Goal: Task Accomplishment & Management: Complete application form

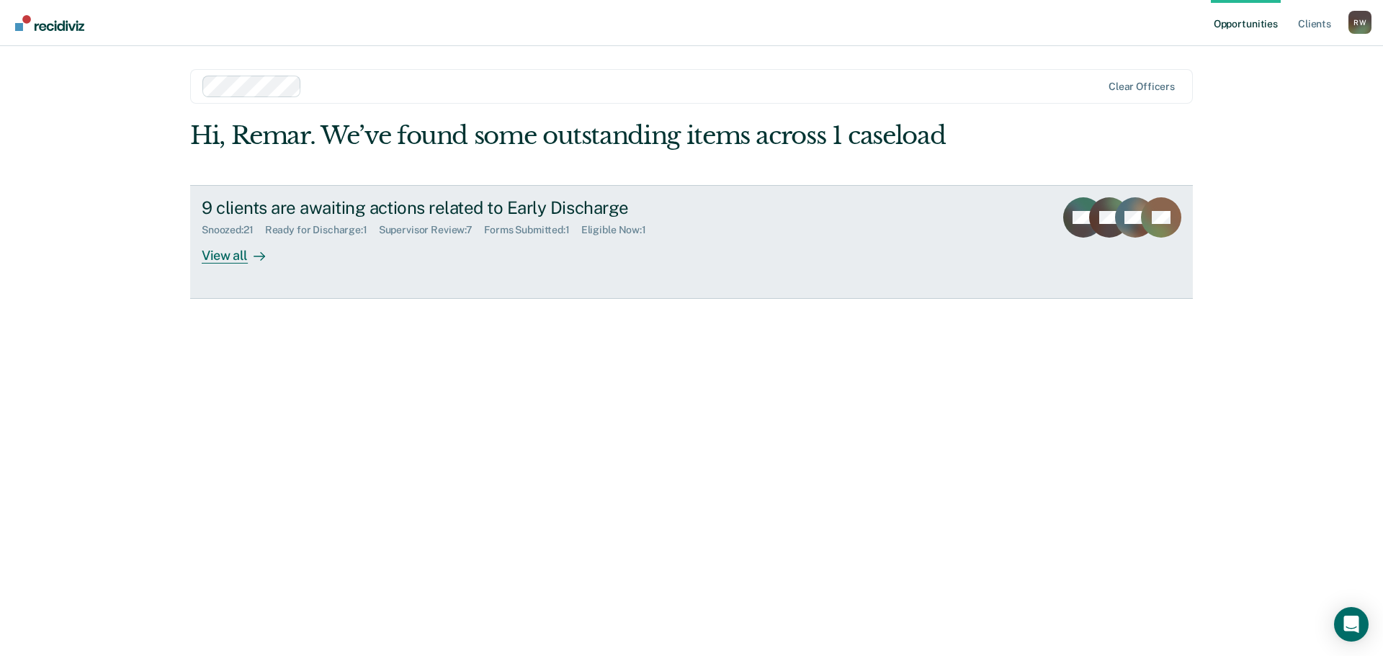
click at [308, 232] on div "Ready for Discharge : 1" at bounding box center [322, 230] width 114 height 12
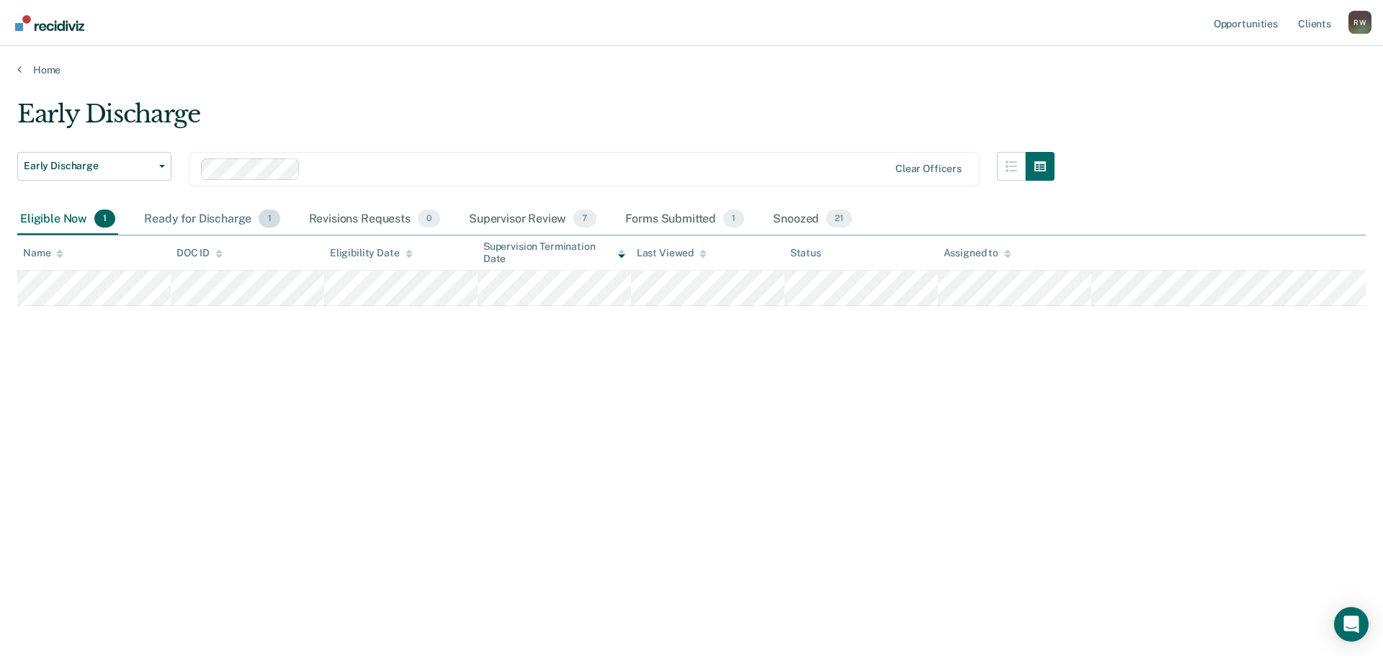
click at [208, 218] on div "Ready for Discharge 1" at bounding box center [211, 220] width 141 height 32
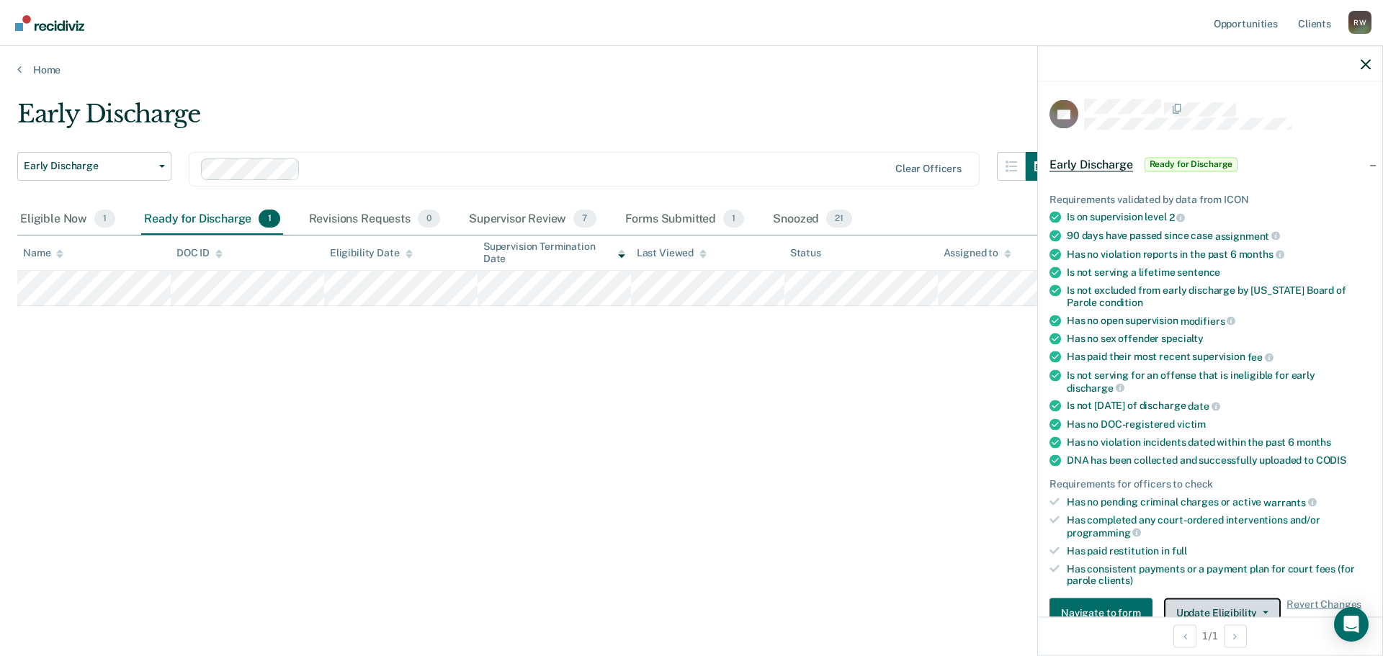
click at [1260, 613] on button "Update Eligibility" at bounding box center [1222, 613] width 117 height 29
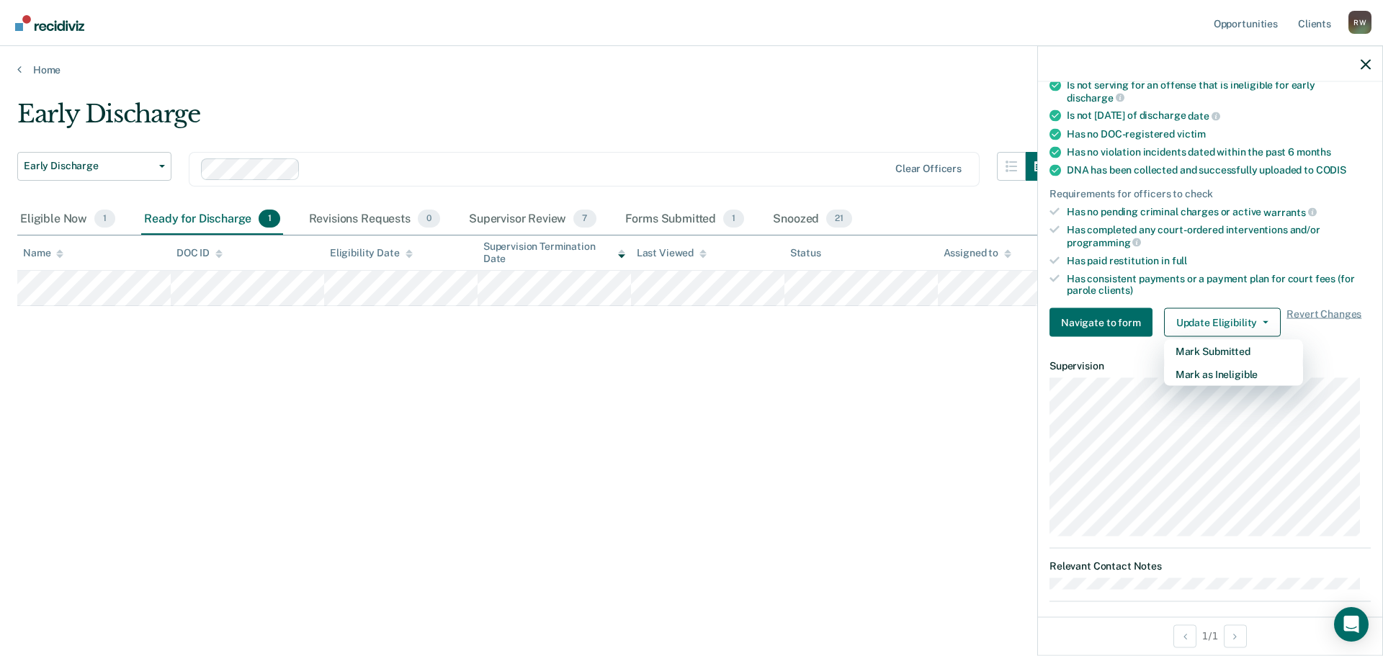
click at [849, 405] on div "Early Discharge Early Discharge Early Discharge Clear officers Eligible Now 1 R…" at bounding box center [691, 323] width 1349 height 449
click at [1362, 61] on icon "button" at bounding box center [1366, 64] width 10 height 10
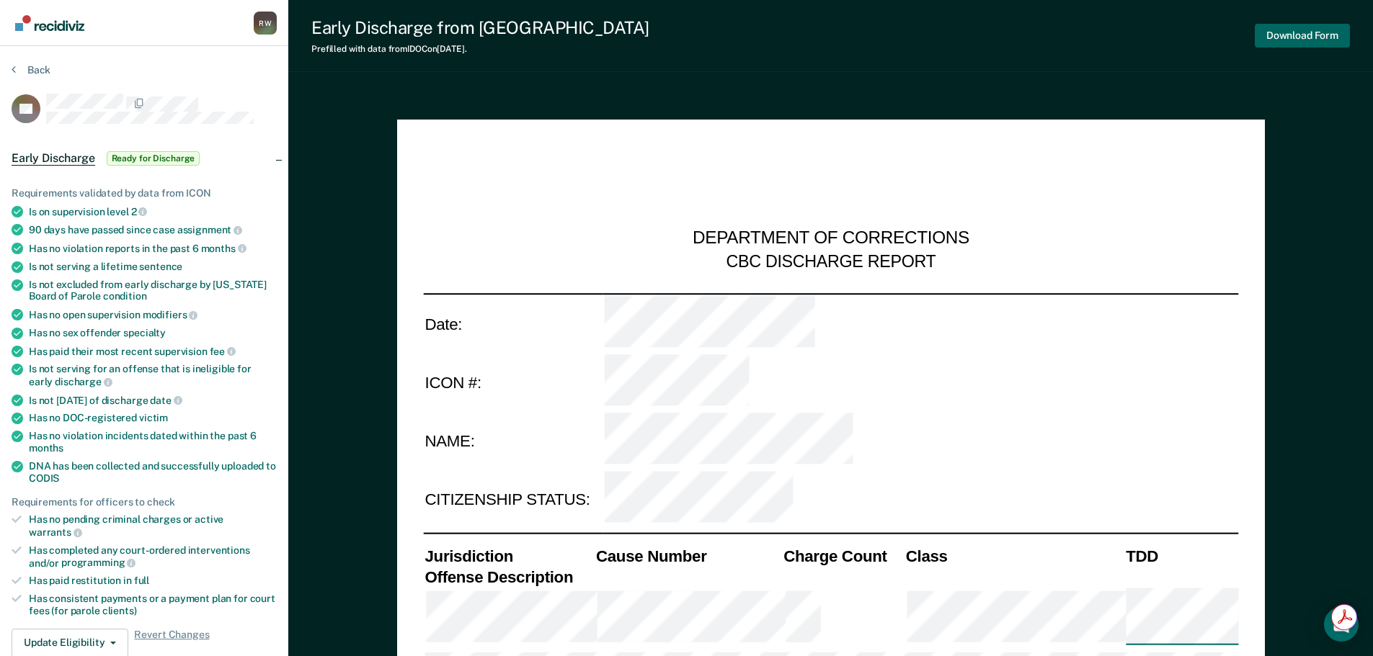
type textarea "x"
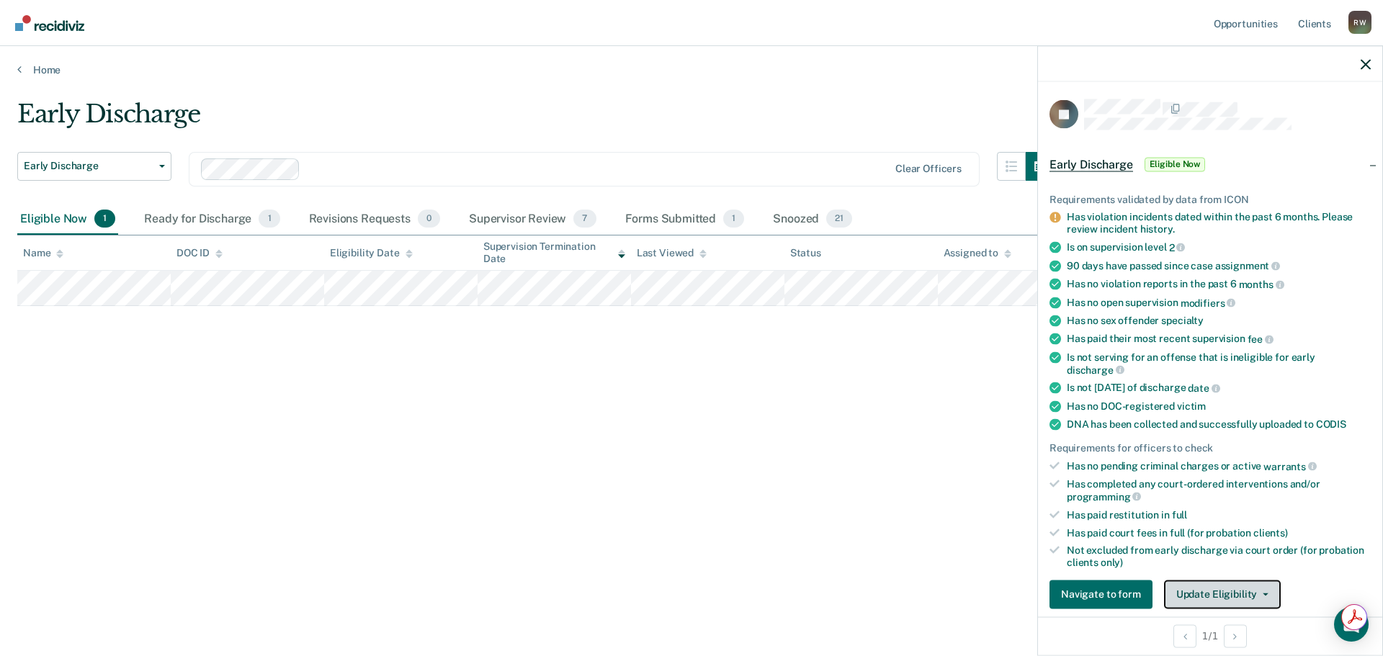
click at [1256, 587] on button "Update Eligibility" at bounding box center [1222, 594] width 117 height 29
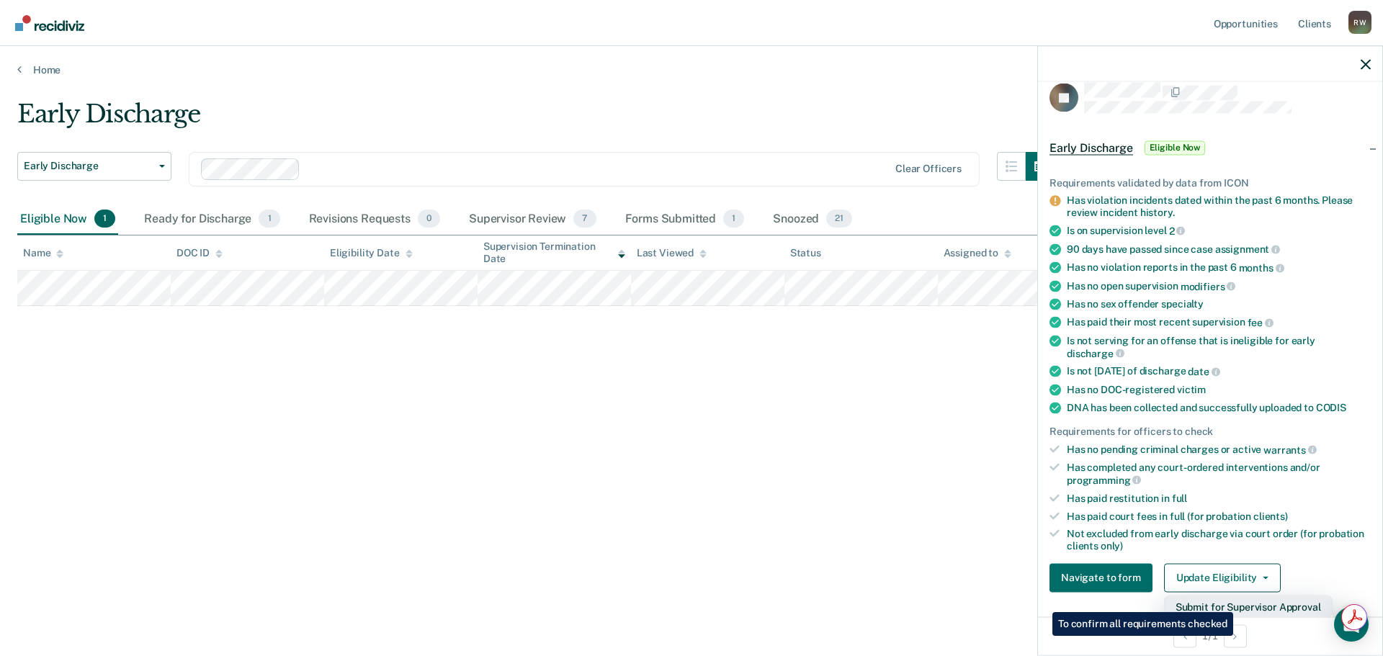
click at [1236, 602] on button "Submit for Supervisor Approval" at bounding box center [1248, 606] width 169 height 23
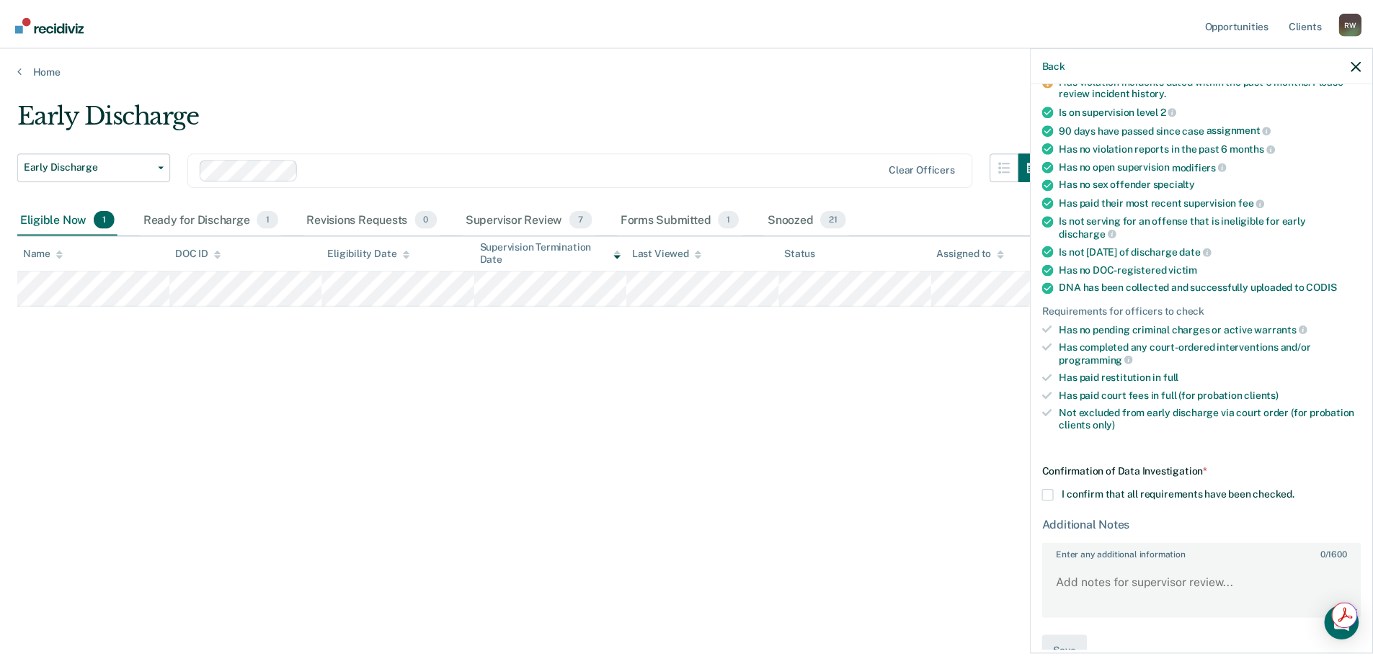
scroll to position [169, 0]
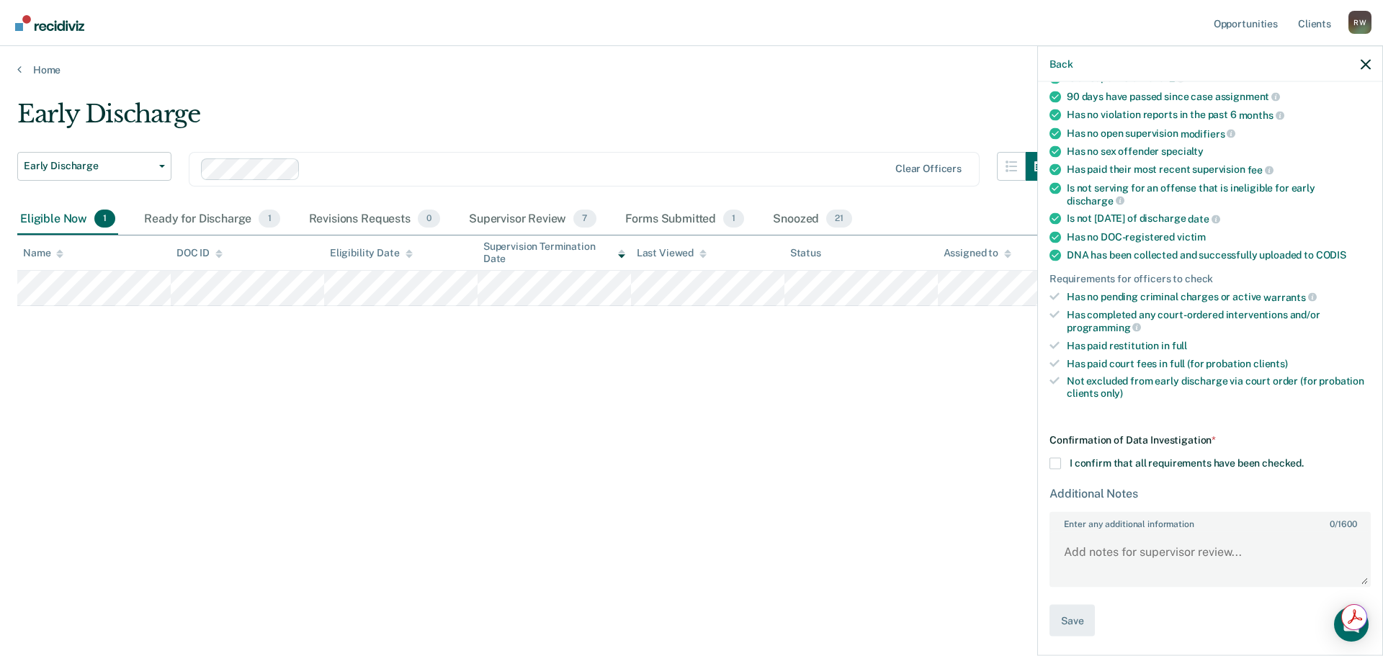
click at [1056, 458] on span at bounding box center [1056, 464] width 12 height 12
click at [1304, 458] on input "I confirm that all requirements have been checked." at bounding box center [1304, 458] width 0 height 0
click at [1073, 618] on button "Save" at bounding box center [1072, 621] width 45 height 32
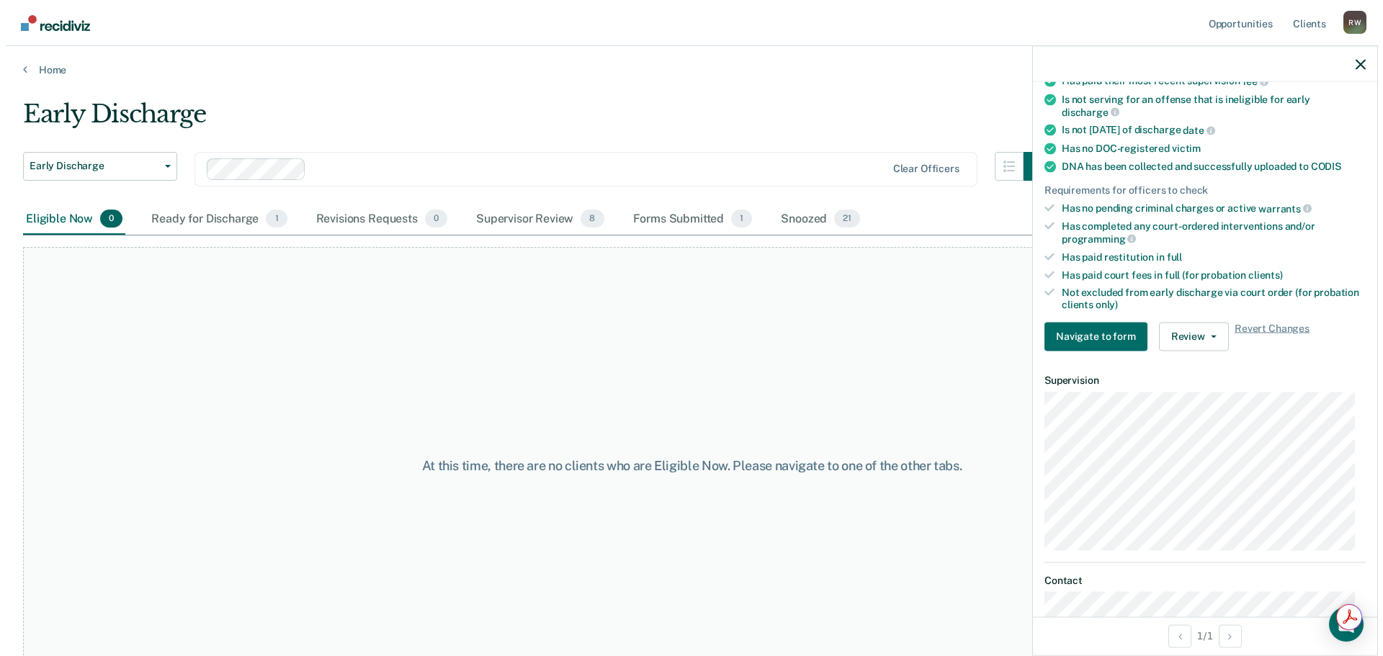
scroll to position [264, 0]
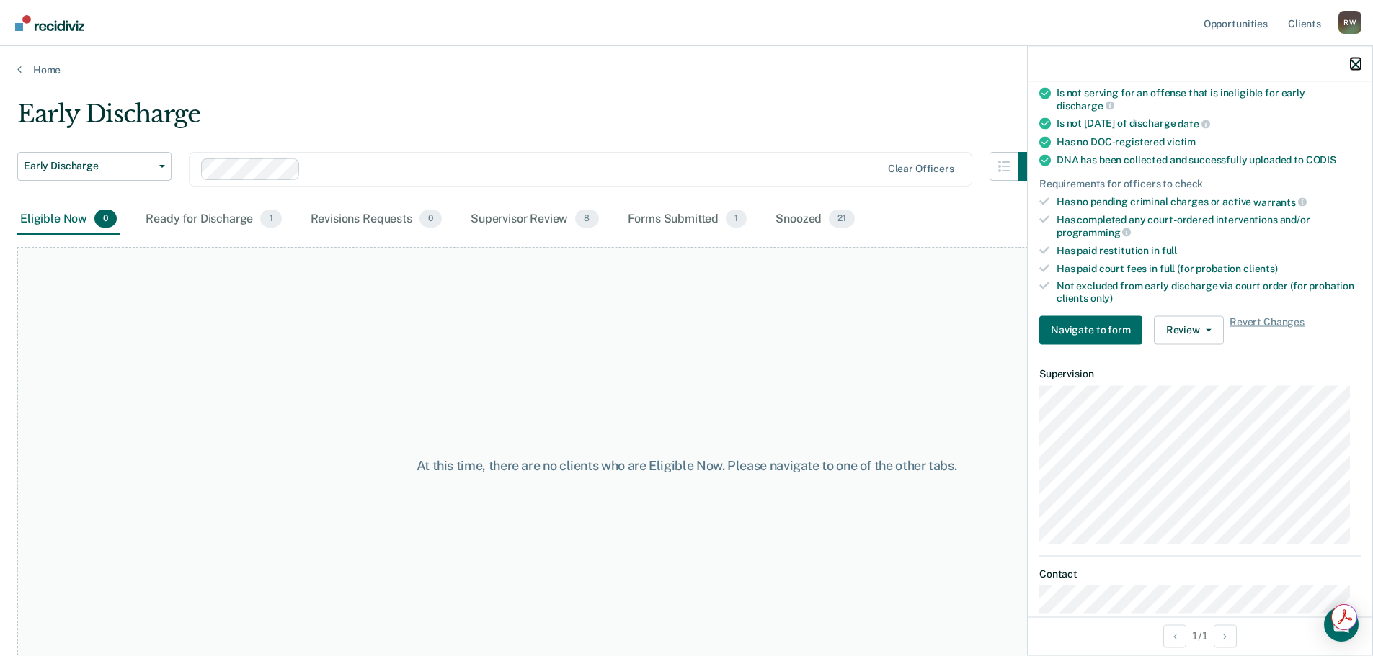
click at [1353, 58] on button "button" at bounding box center [1355, 64] width 10 height 12
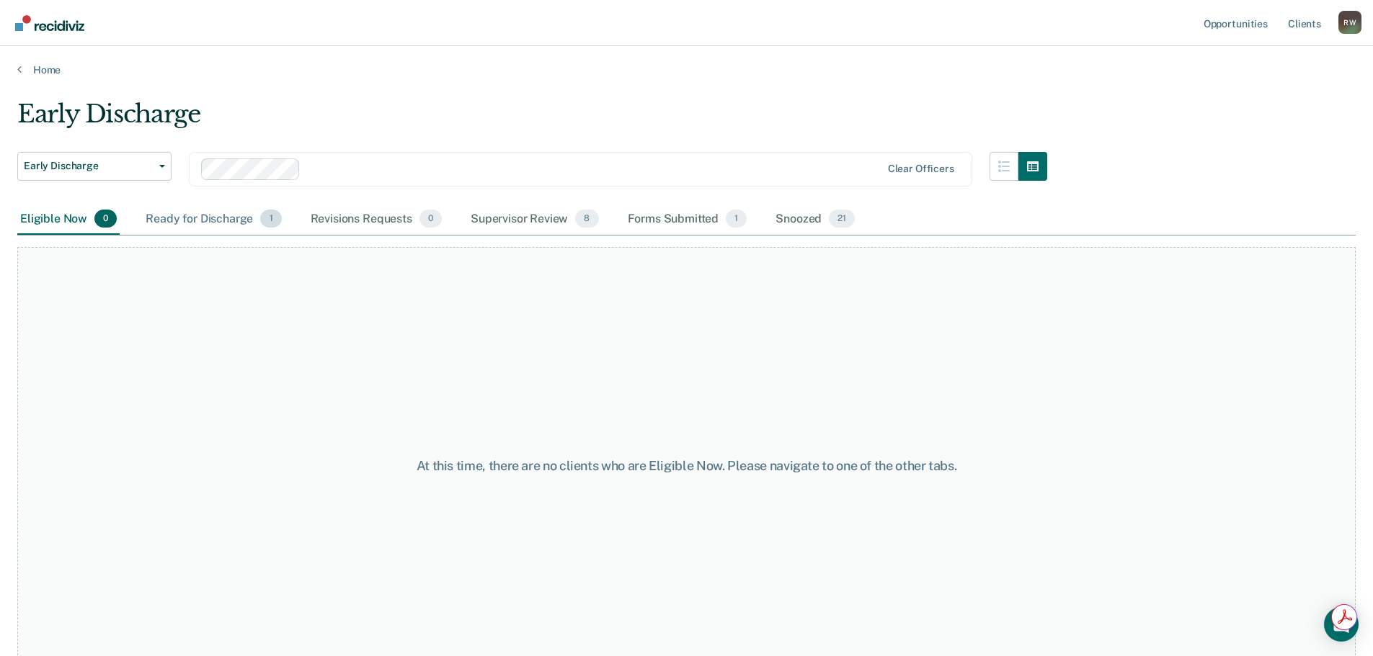
click at [228, 220] on div "Ready for Discharge 1" at bounding box center [213, 220] width 141 height 32
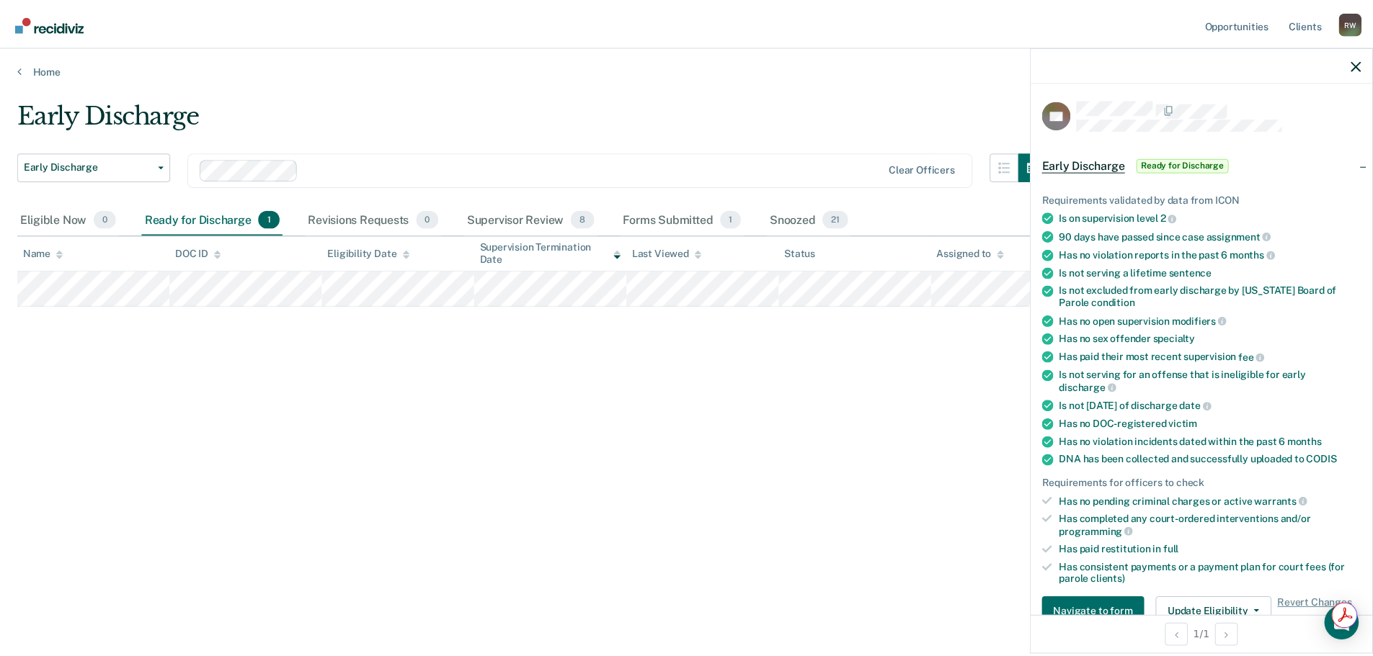
scroll to position [303, 0]
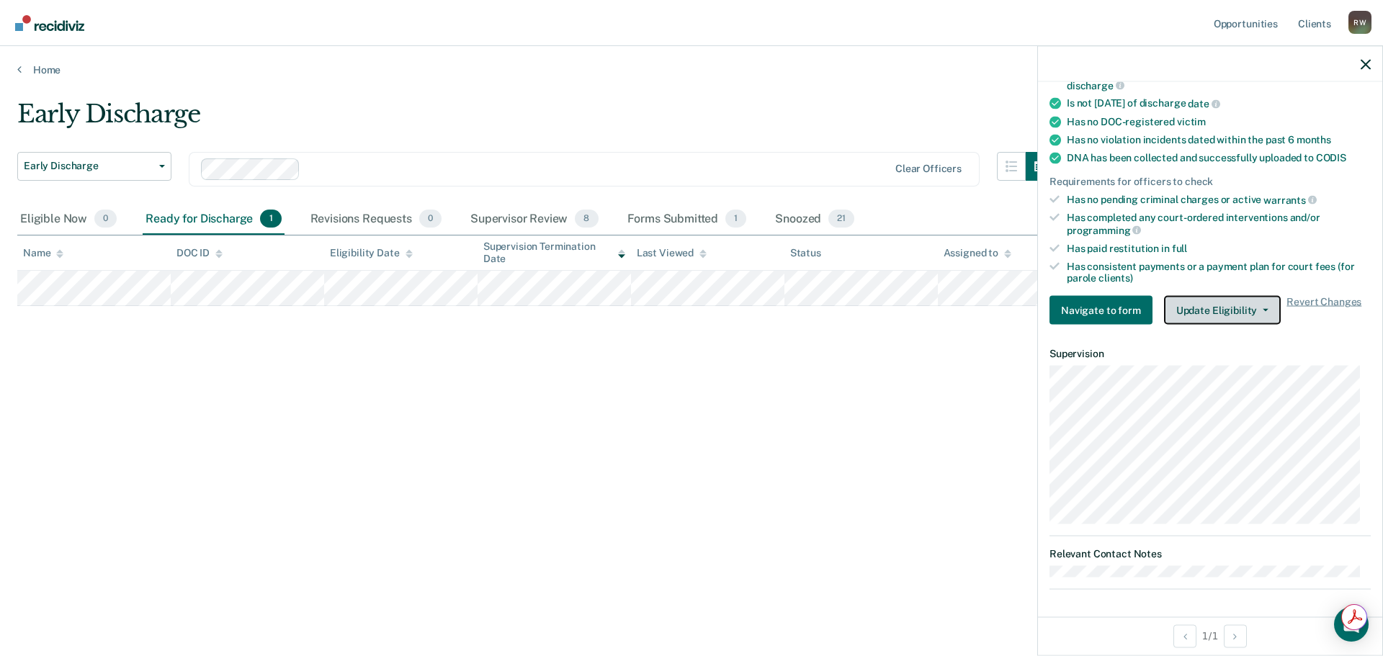
click at [1263, 309] on icon "button" at bounding box center [1266, 310] width 6 height 3
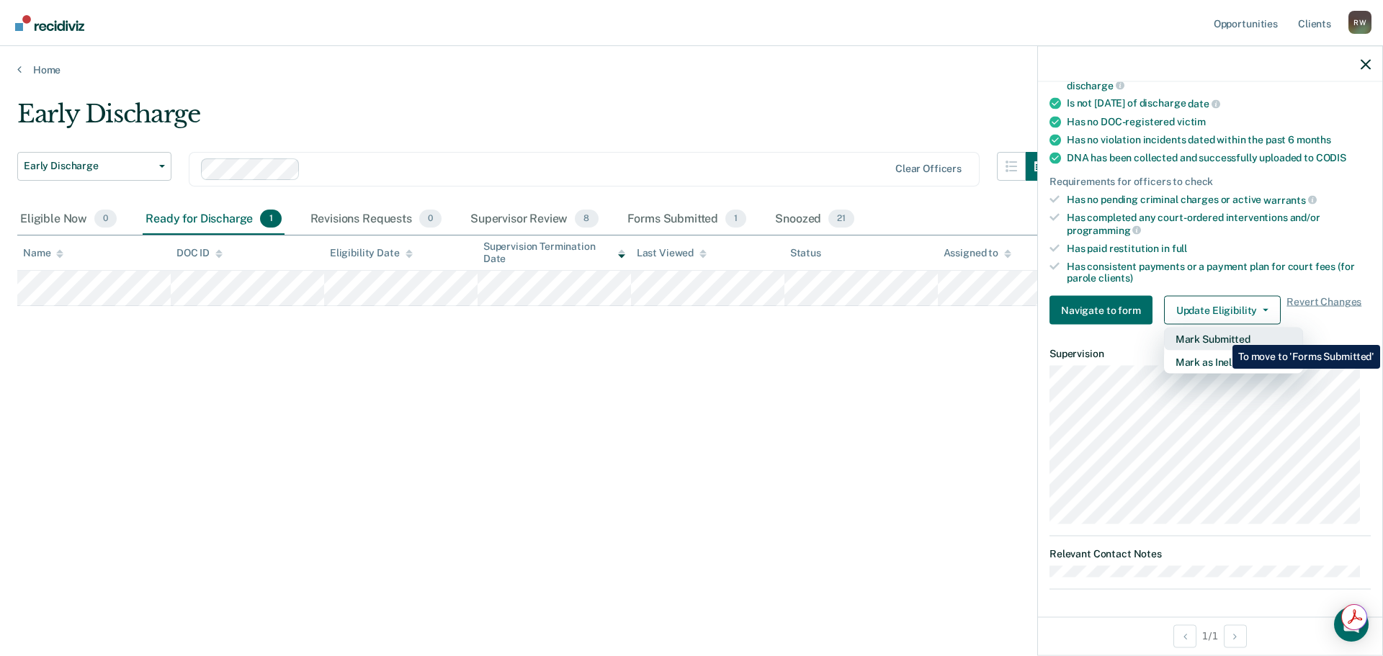
click at [1222, 334] on button "Mark Submitted" at bounding box center [1233, 339] width 139 height 23
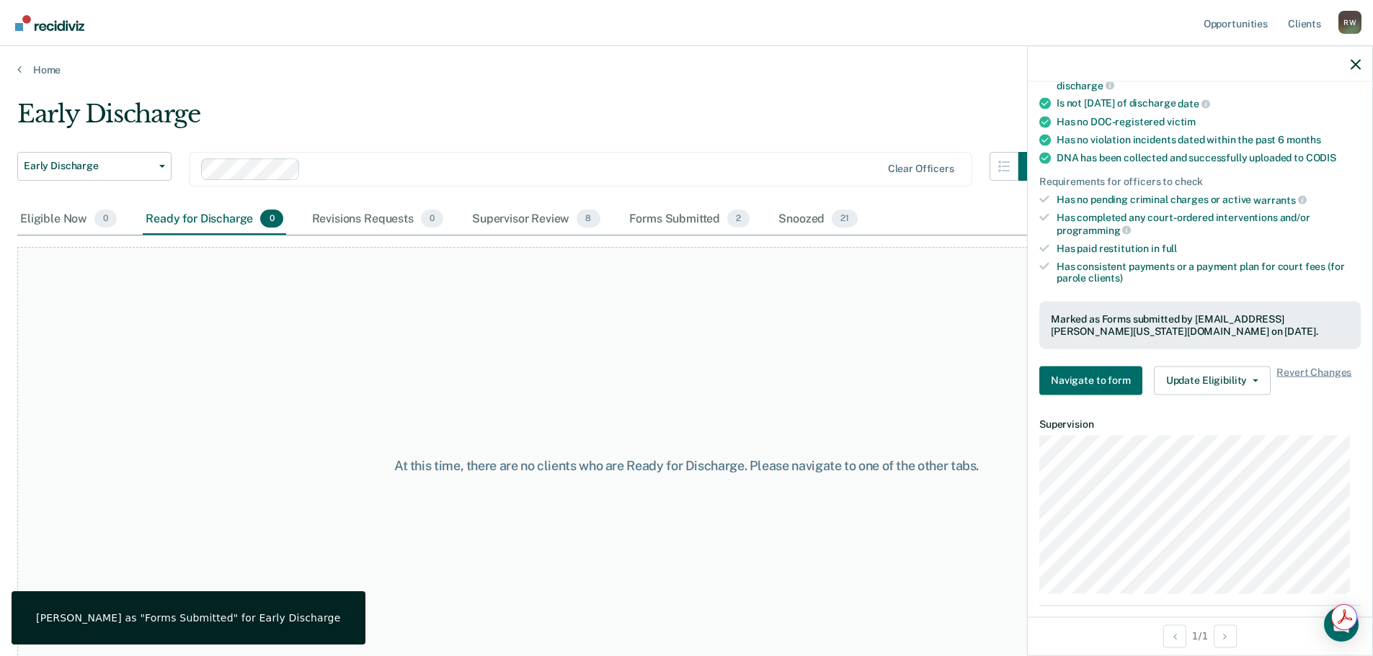
click at [819, 373] on div "At this time, there are no clients who are Ready for Discharge. Please navigate…" at bounding box center [686, 465] width 1338 height 437
click at [673, 223] on div "Forms Submitted 2" at bounding box center [689, 220] width 127 height 32
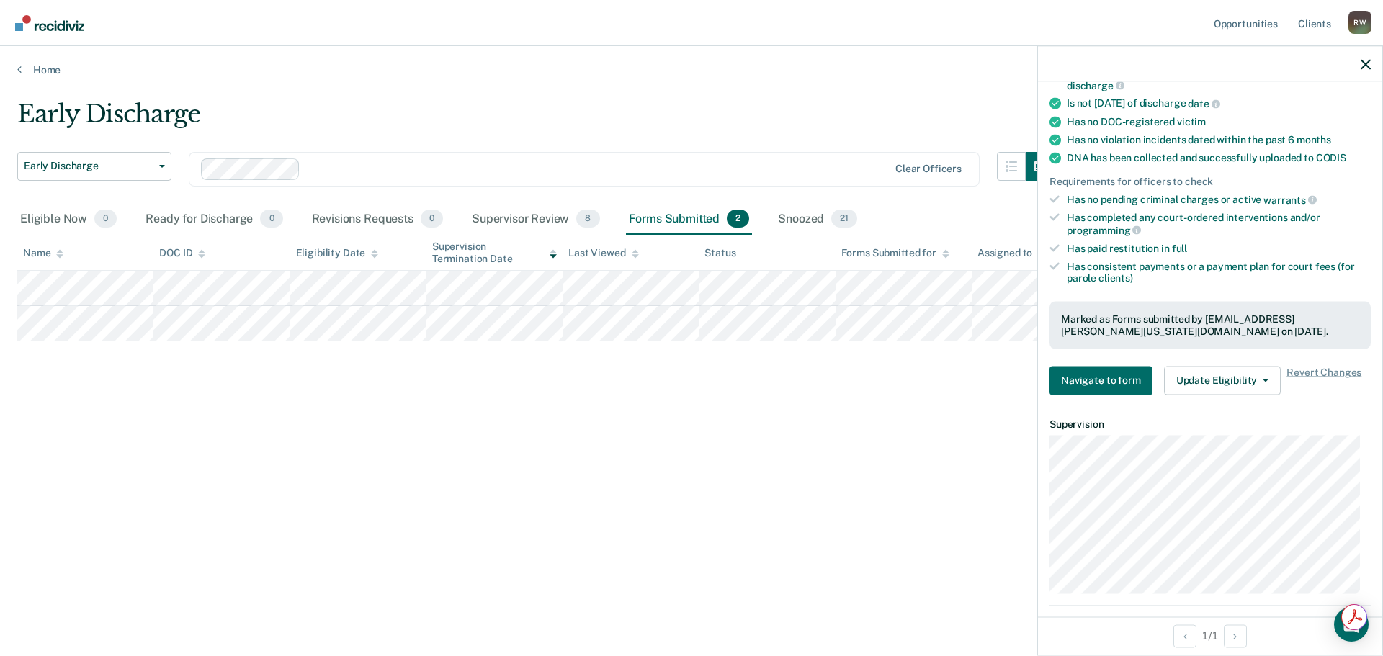
click at [626, 383] on div "Early Discharge Early Discharge Early Discharge Clear officers Eligible Now 0 R…" at bounding box center [691, 323] width 1349 height 449
click at [1361, 61] on icon "button" at bounding box center [1366, 64] width 10 height 10
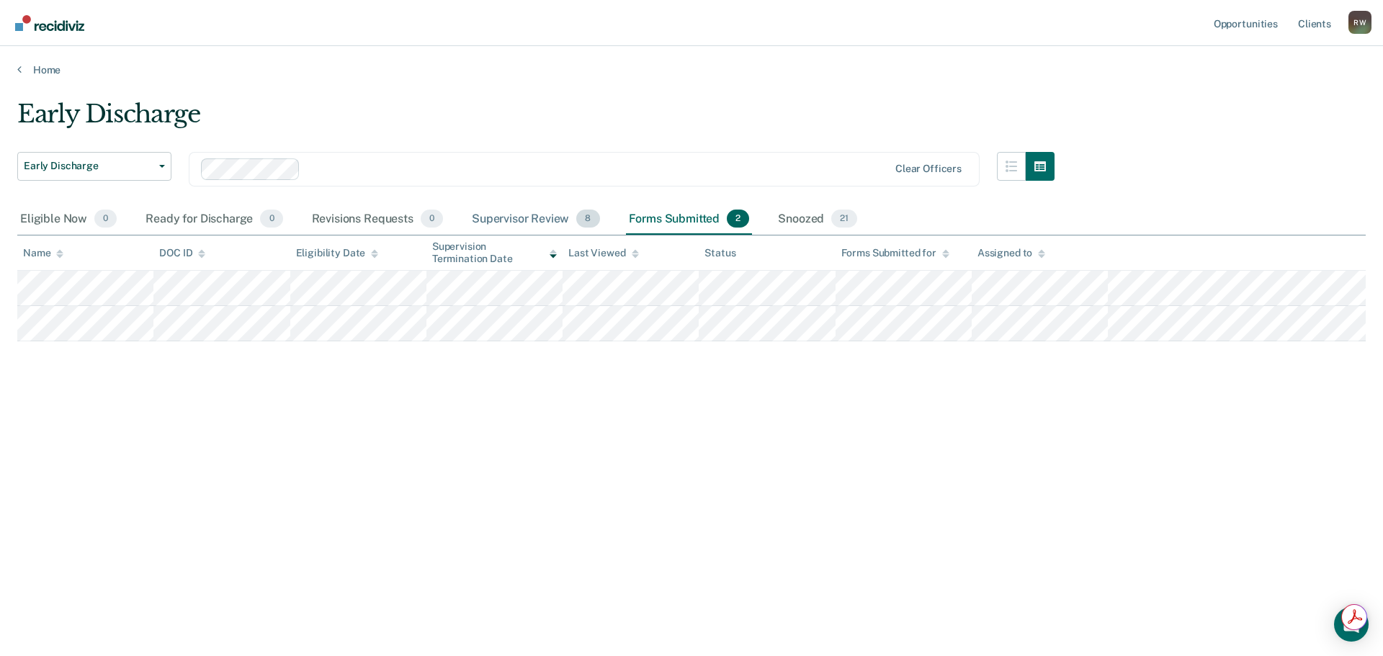
click at [525, 221] on div "Supervisor Review 8" at bounding box center [536, 220] width 134 height 32
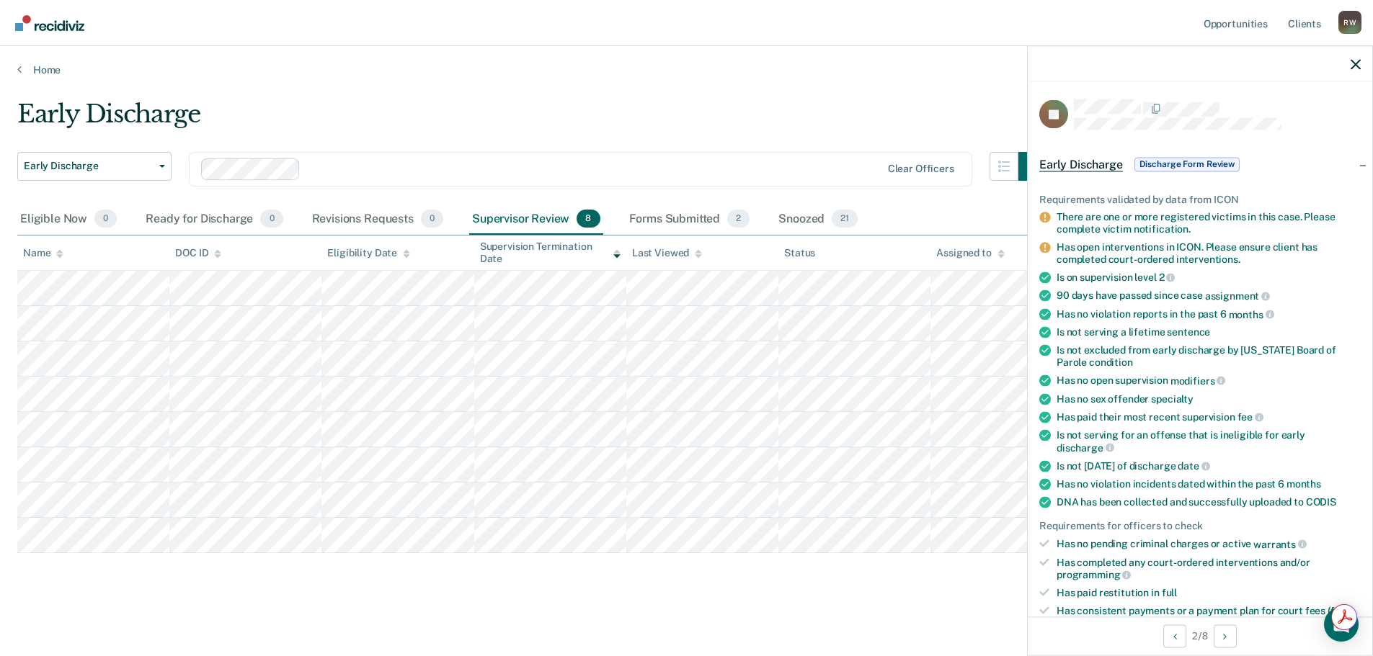
scroll to position [528, 0]
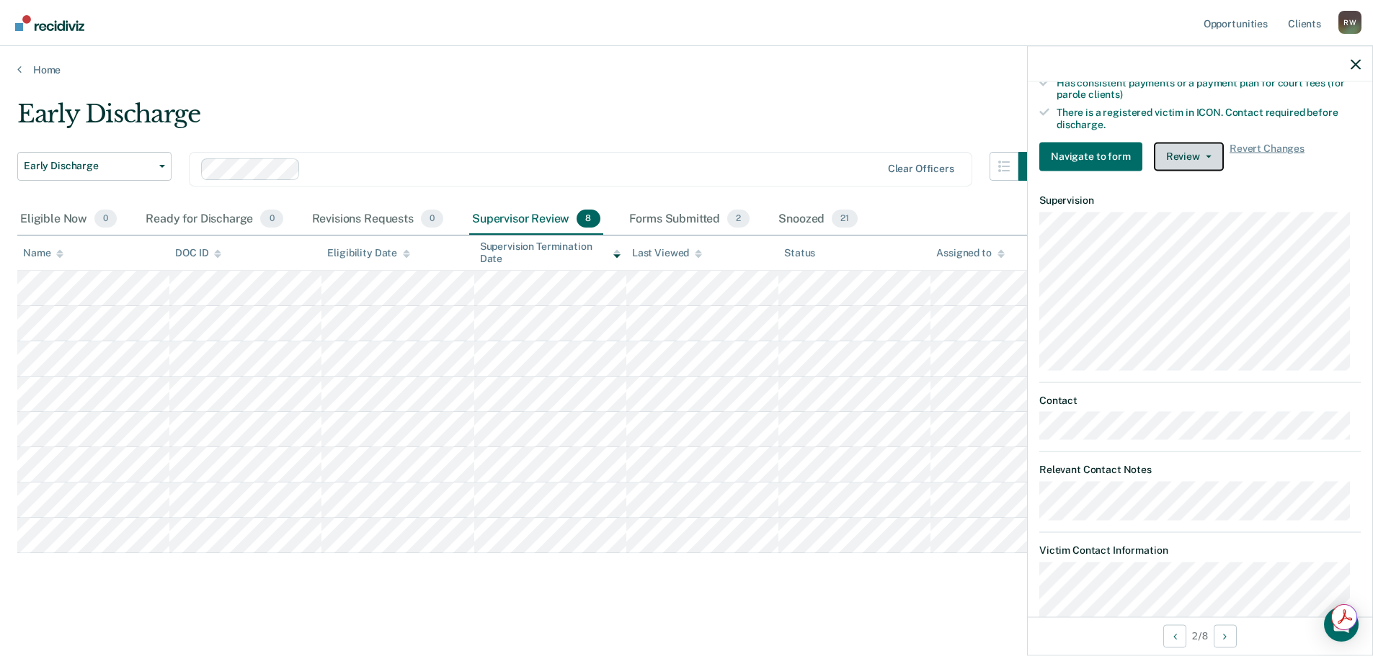
click at [1208, 160] on button "Review" at bounding box center [1189, 156] width 70 height 29
click at [806, 122] on div "Early Discharge" at bounding box center [532, 119] width 1030 height 41
